Goal: Find specific page/section: Find specific page/section

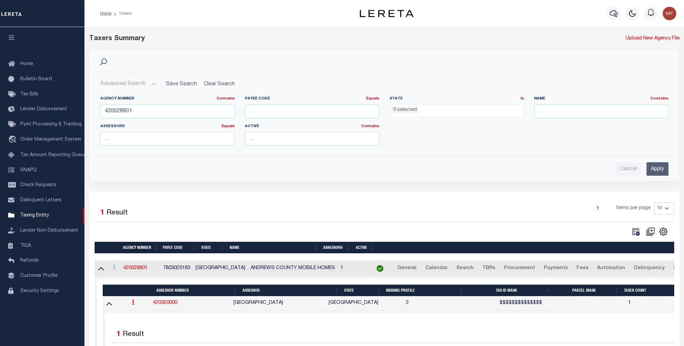
select select
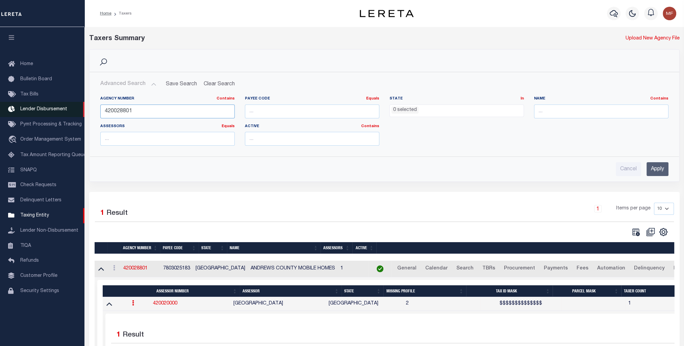
drag, startPoint x: 143, startPoint y: 110, endPoint x: 73, endPoint y: 113, distance: 70.3
click at [73, 113] on div "Home Taxers Profile" at bounding box center [342, 218] width 684 height 437
click at [553, 111] on input "text" at bounding box center [601, 112] width 134 height 14
type input "tarrant"
click at [663, 166] on input "Apply" at bounding box center [657, 169] width 22 height 14
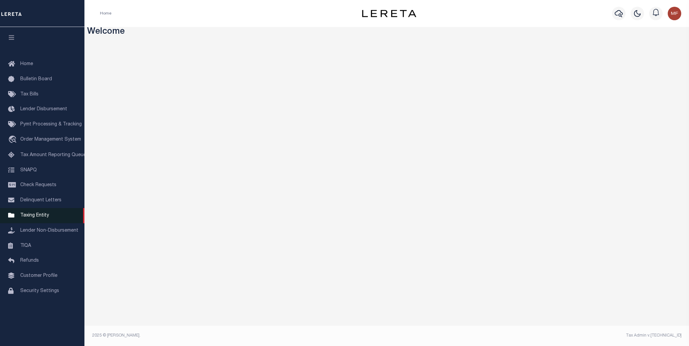
click at [36, 215] on link "Taxing Entity" at bounding box center [42, 215] width 84 height 15
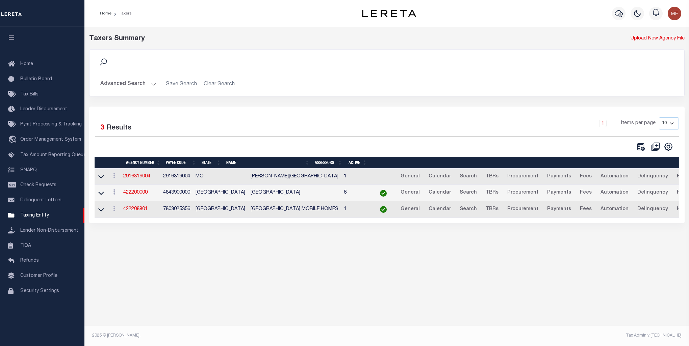
click at [144, 83] on button "Advanced Search" at bounding box center [128, 84] width 56 height 13
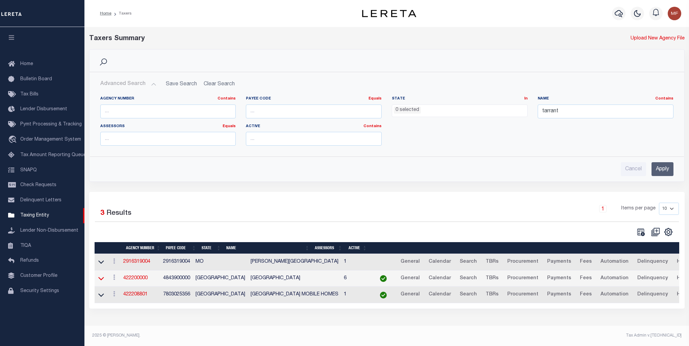
click at [99, 279] on icon at bounding box center [101, 279] width 6 height 3
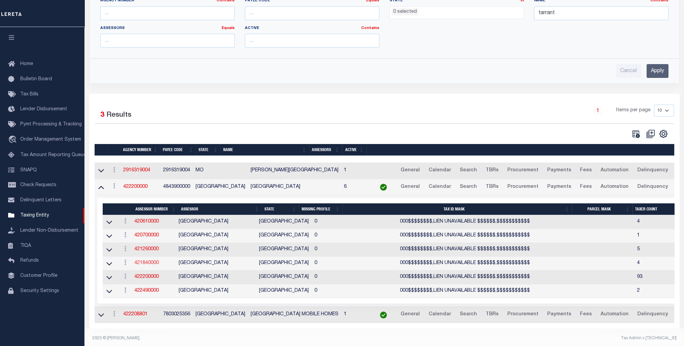
scroll to position [105, 0]
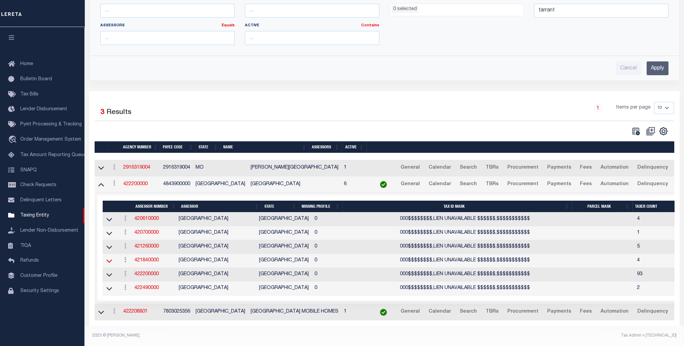
click at [108, 258] on icon at bounding box center [109, 261] width 6 height 7
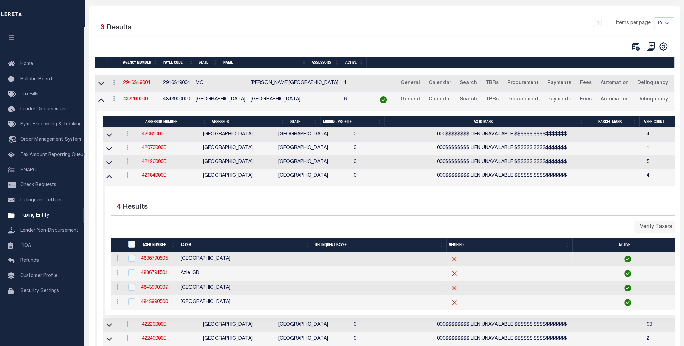
scroll to position [174, 0]
